Goal: Information Seeking & Learning: Understand process/instructions

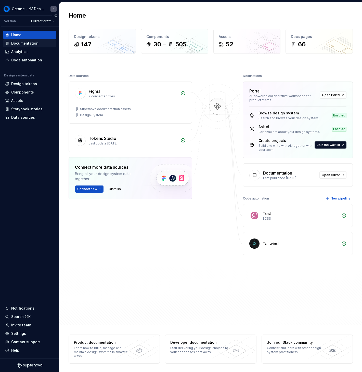
click at [44, 43] on div "Documentation" at bounding box center [29, 43] width 49 height 5
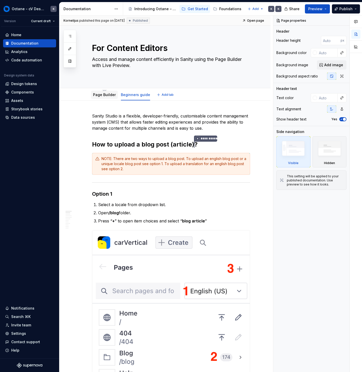
click at [104, 97] on link "Page Builder" at bounding box center [104, 94] width 23 height 4
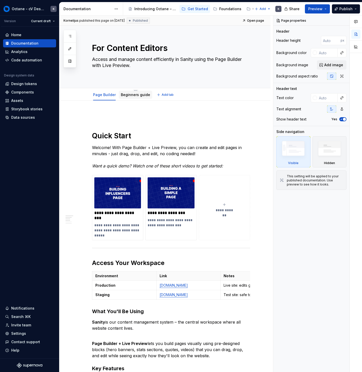
click at [132, 98] on div "Beginners guide" at bounding box center [135, 95] width 29 height 6
click at [132, 98] on div "Beginners guide" at bounding box center [135, 95] width 33 height 8
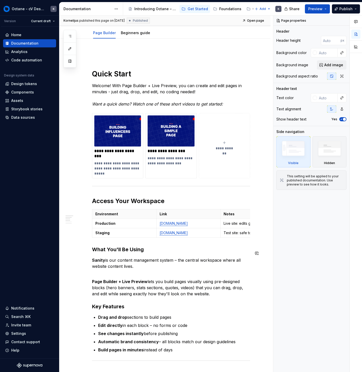
scroll to position [63, 0]
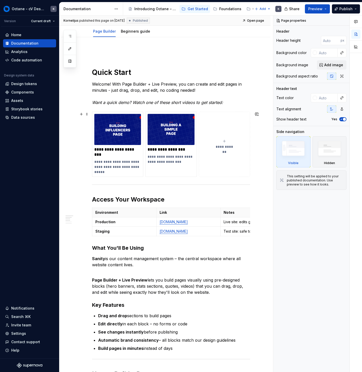
click at [220, 149] on button "**********" at bounding box center [224, 144] width 51 height 65
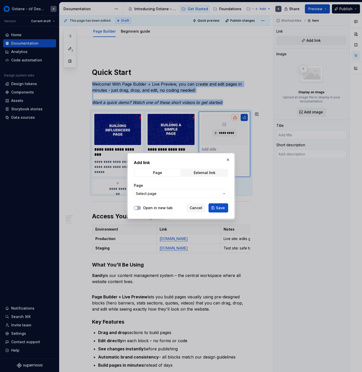
click at [184, 193] on span "Select page" at bounding box center [178, 193] width 84 height 5
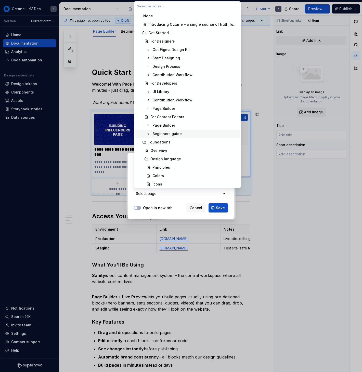
click at [183, 134] on div "Beginners guide" at bounding box center [194, 133] width 85 height 5
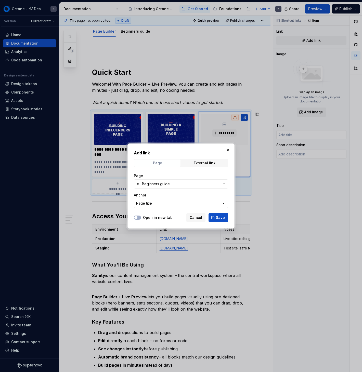
click at [171, 160] on span "Page" at bounding box center [157, 162] width 46 height 7
click at [171, 166] on span "Page" at bounding box center [157, 162] width 46 height 7
click at [197, 204] on button "Page title" at bounding box center [181, 203] width 94 height 9
click at [197, 204] on div "Add link Page External link Page Beginners guide Anchor Page title Open in new …" at bounding box center [181, 186] width 362 height 372
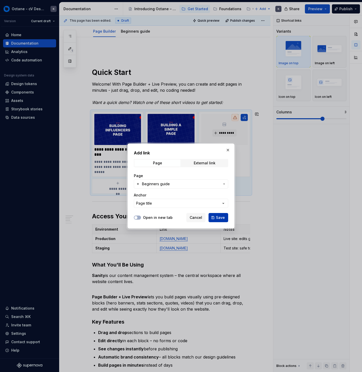
click at [210, 217] on button "Save" at bounding box center [218, 217] width 20 height 9
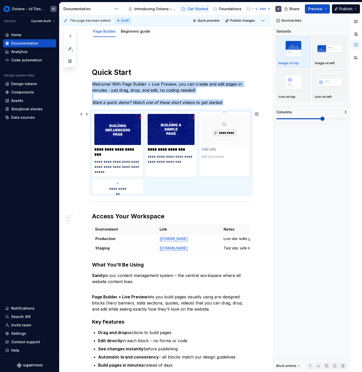
scroll to position [9, 0]
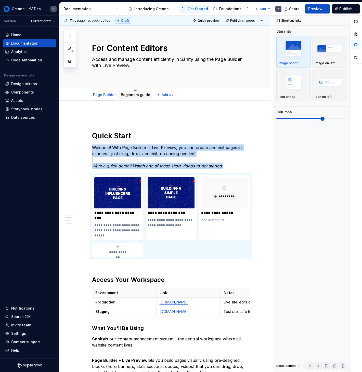
click at [142, 95] on link "Beginners guide" at bounding box center [135, 94] width 29 height 4
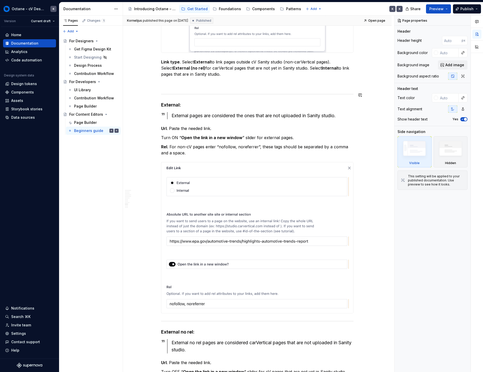
scroll to position [3367, 0]
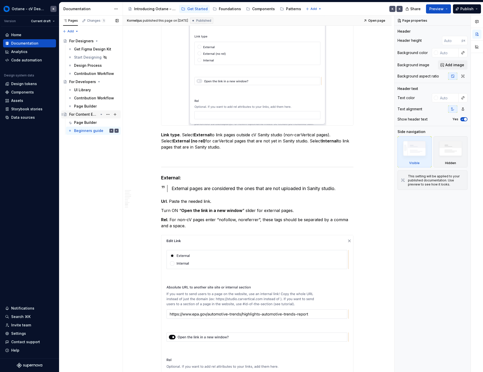
click at [88, 115] on div "For Content Editors" at bounding box center [83, 114] width 29 height 5
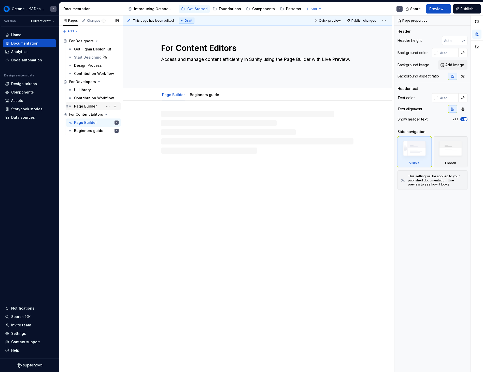
click at [85, 108] on div "Page Builder" at bounding box center [85, 106] width 23 height 5
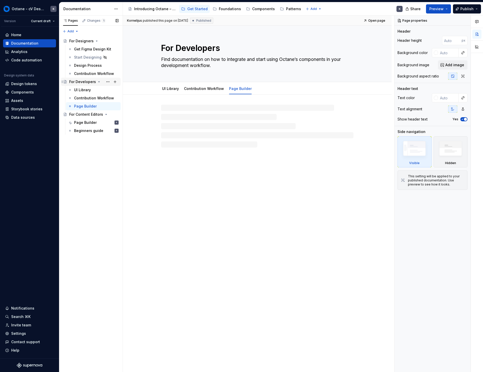
click at [85, 84] on div "For Developers" at bounding box center [82, 81] width 27 height 5
click at [84, 107] on div "Page Builder" at bounding box center [85, 106] width 23 height 5
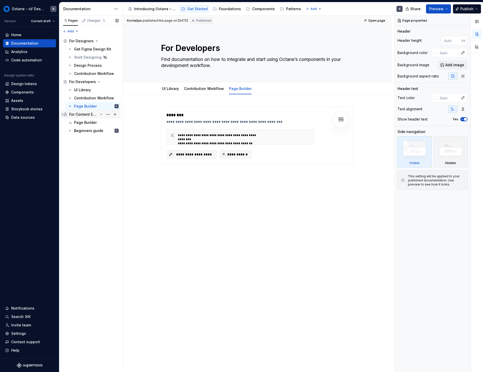
click at [91, 115] on div "For Content Editors" at bounding box center [83, 114] width 29 height 5
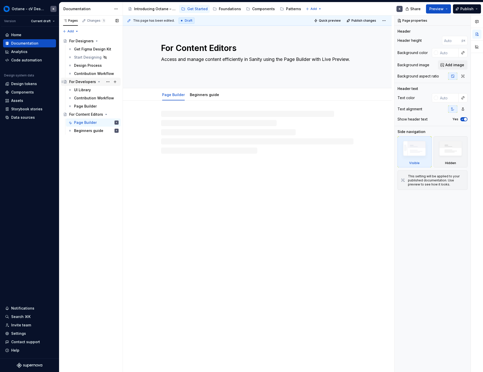
click at [97, 80] on icon "Page tree" at bounding box center [99, 82] width 4 height 4
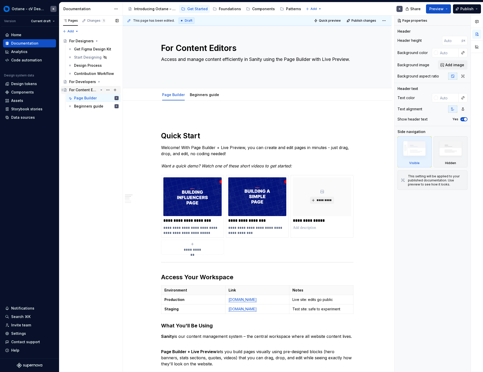
click at [95, 86] on div "For Content Editors" at bounding box center [93, 89] width 49 height 7
click at [92, 109] on div "Beginners guide K" at bounding box center [96, 106] width 45 height 7
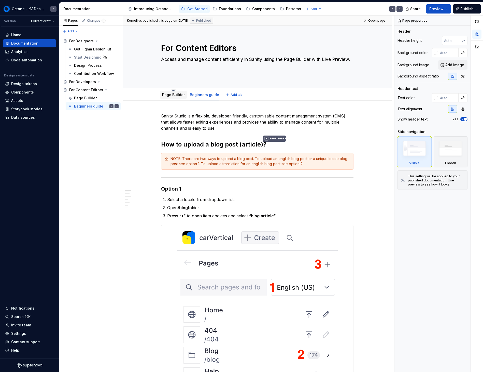
type textarea "*"
click at [163, 97] on div "Page Builder" at bounding box center [173, 94] width 23 height 5
click at [226, 95] on button "Add tab" at bounding box center [234, 94] width 21 height 7
click at [232, 98] on div "Page Builder Beginners guide Add tab" at bounding box center [257, 94] width 199 height 11
click at [232, 96] on span "Add tab" at bounding box center [237, 95] width 12 height 4
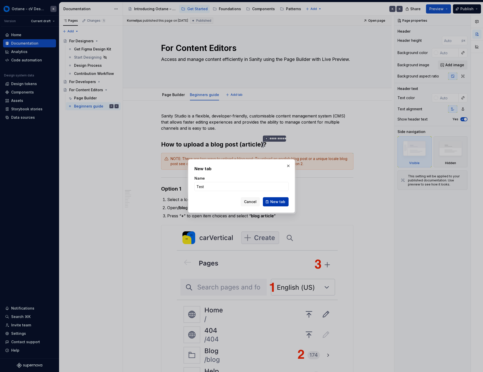
type input "Test"
click at [278, 202] on span "New tab" at bounding box center [277, 201] width 15 height 5
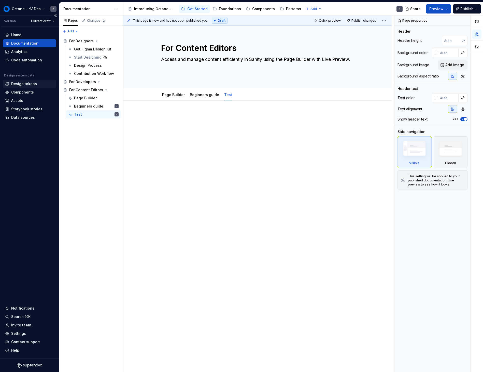
type textarea "*"
click at [197, 117] on p at bounding box center [257, 116] width 193 height 6
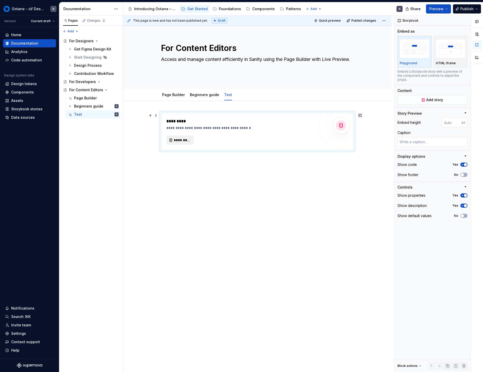
click at [171, 142] on button "*********" at bounding box center [180, 139] width 27 height 9
type textarea "*"
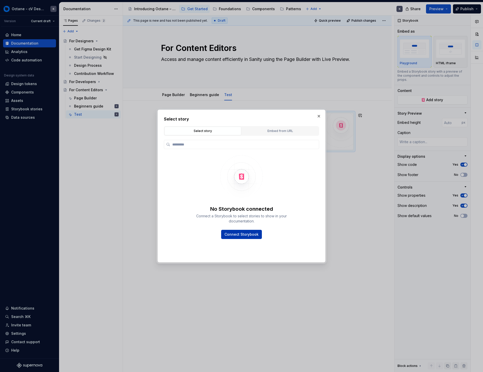
click at [244, 232] on span "Connect Storybook" at bounding box center [242, 234] width 34 height 5
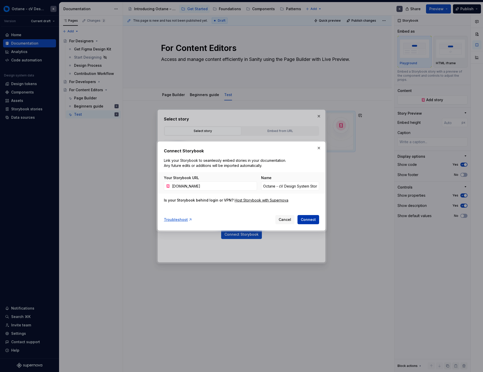
type input "[DOMAIN_NAME]"
click at [311, 219] on span "Connect" at bounding box center [308, 219] width 15 height 5
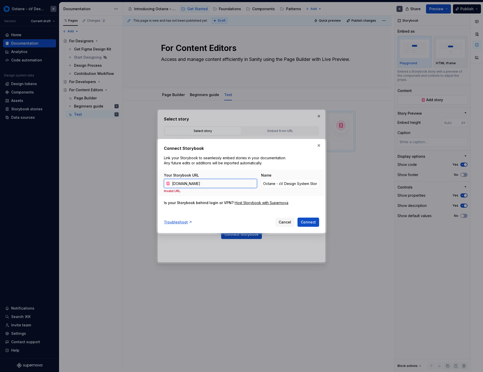
type textarea "*"
paste input "[URL][DOMAIN_NAME]"
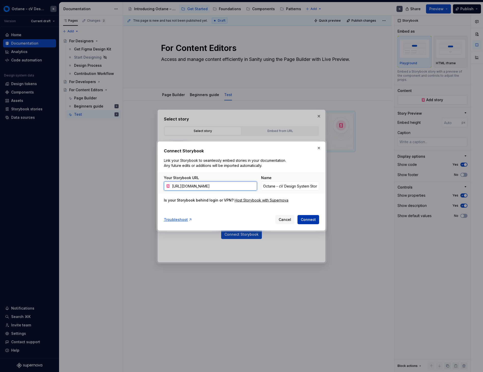
type input "[URL][DOMAIN_NAME]"
click at [304, 216] on button "Connect" at bounding box center [309, 219] width 22 height 9
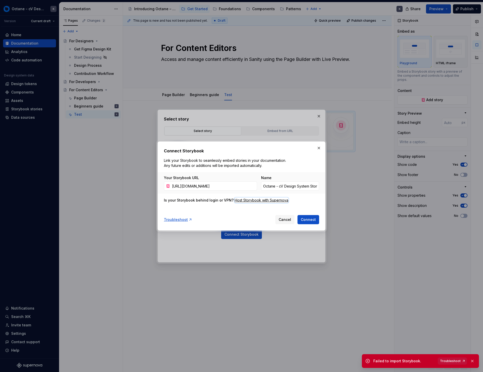
click at [361, 362] on link "Troubleshoot" at bounding box center [452, 360] width 29 height 7
click at [280, 201] on div "Host Storybook with Supernova" at bounding box center [262, 200] width 54 height 5
click at [284, 216] on button "Cancel" at bounding box center [285, 219] width 19 height 9
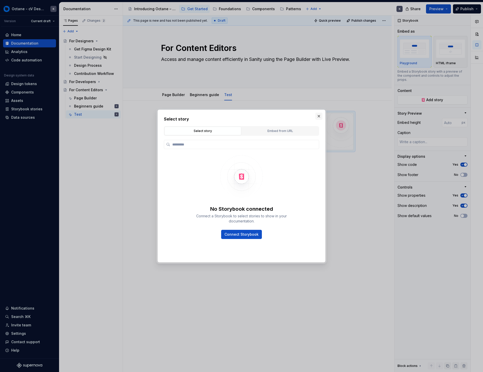
click at [317, 117] on button "button" at bounding box center [318, 116] width 7 height 7
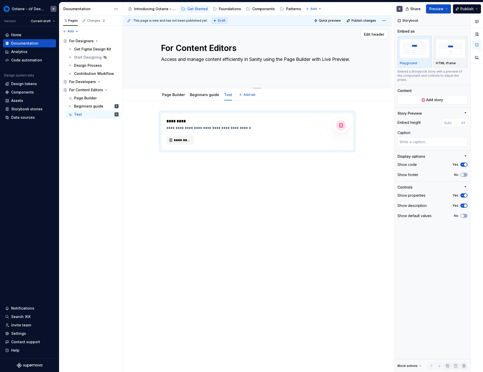
click at [225, 82] on div "For Content Editors Access and manage content efficiently in Sanity using the P…" at bounding box center [257, 57] width 193 height 62
click at [172, 140] on button "*********" at bounding box center [180, 139] width 27 height 9
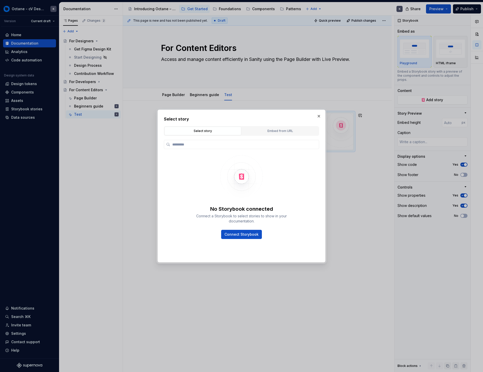
type textarea "*"
type input "**********"
type textarea "*"
type input "**********"
click at [244, 236] on span "Connect Storybook" at bounding box center [242, 234] width 34 height 5
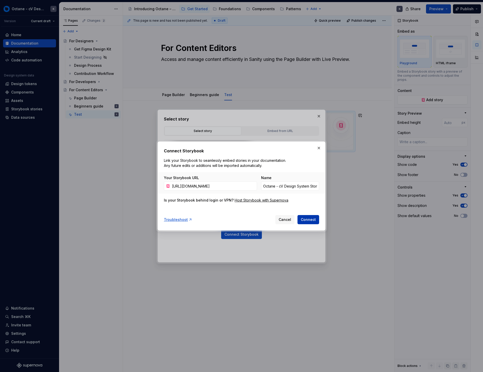
scroll to position [0, 19]
type input "[URL][DOMAIN_NAME]"
click at [313, 218] on span "Connect" at bounding box center [308, 219] width 15 height 5
type textarea "*"
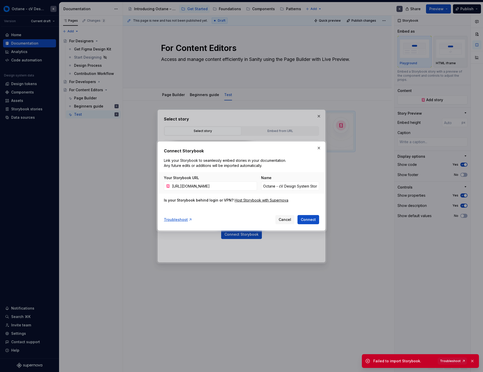
click at [235, 173] on div "Your Storybook URL [URL][DOMAIN_NAME] Name Octane - cV Design System Storybook" at bounding box center [242, 182] width 168 height 21
click at [221, 186] on input "[URL][DOMAIN_NAME]" at bounding box center [213, 185] width 87 height 9
type input "[URL][DOMAIN_NAME]"
click at [298, 215] on button "Connect" at bounding box center [309, 219] width 22 height 9
click at [301, 217] on button "Connect" at bounding box center [309, 219] width 22 height 9
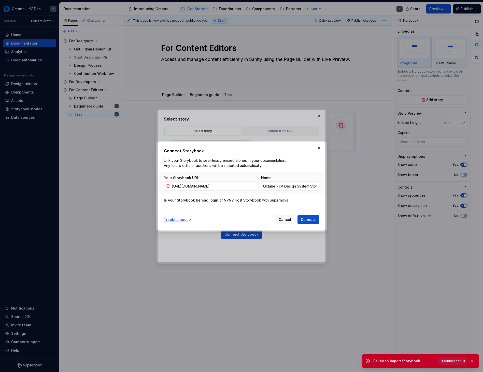
click at [361, 361] on span "Troubleshoot" at bounding box center [450, 361] width 21 height 4
click at [321, 149] on button "button" at bounding box center [318, 147] width 7 height 7
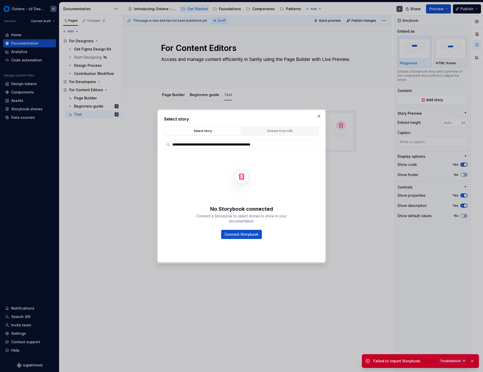
click at [313, 113] on div "**********" at bounding box center [242, 185] width 168 height 153
click at [320, 113] on button "button" at bounding box center [318, 116] width 7 height 7
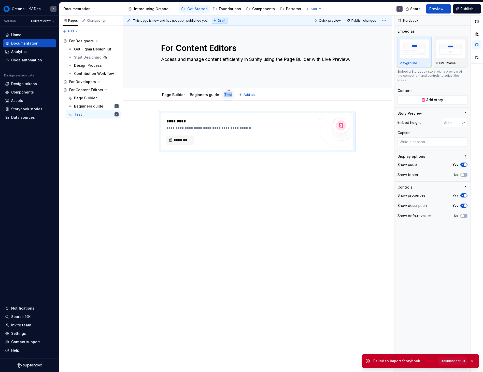
click at [227, 89] on div "Test" at bounding box center [228, 94] width 12 height 11
click at [226, 90] on html "Octane - cV Design System K Version Current draft Home Documentation Analytics …" at bounding box center [241, 186] width 483 height 372
click at [236, 144] on div "Delete tab" at bounding box center [256, 145] width 48 height 5
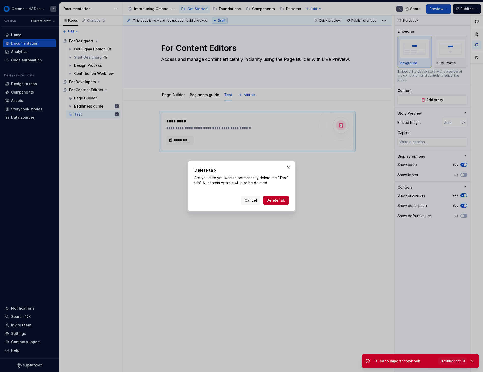
click at [267, 202] on button "Delete tab" at bounding box center [276, 200] width 25 height 9
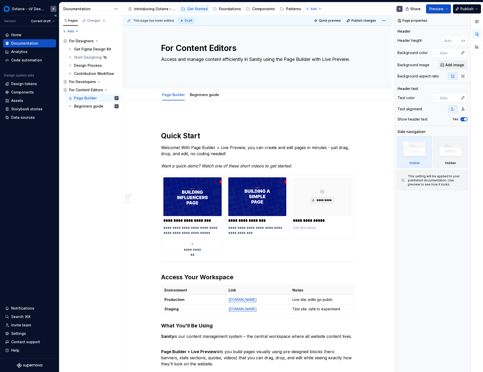
type textarea "*"
